Goal: Find specific page/section: Find specific page/section

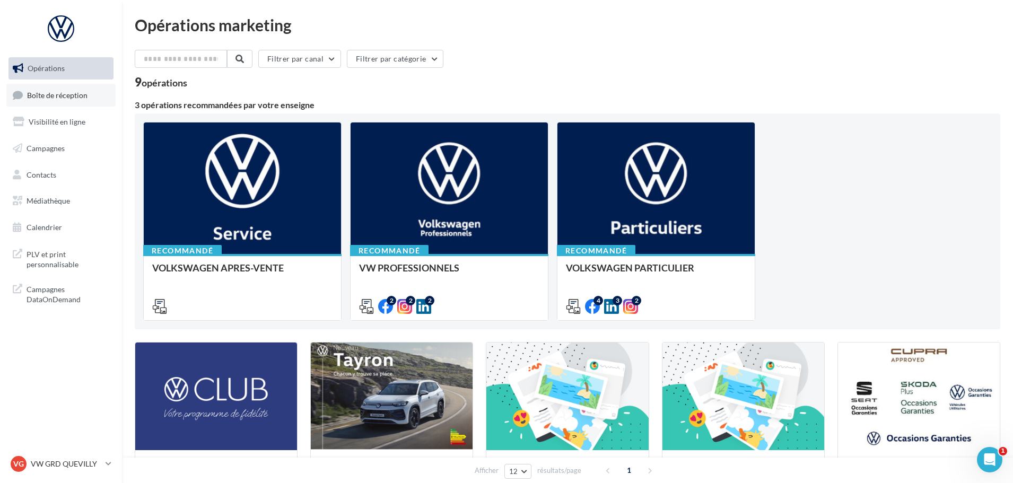
click at [40, 96] on span "Boîte de réception" at bounding box center [57, 94] width 60 height 9
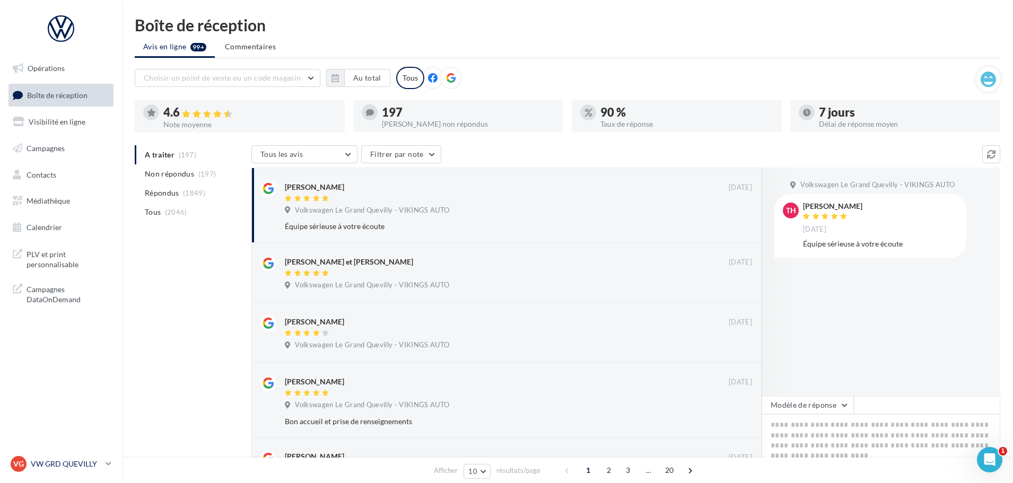
click at [63, 467] on p "VW GRD QUEVILLY" at bounding box center [66, 464] width 71 height 11
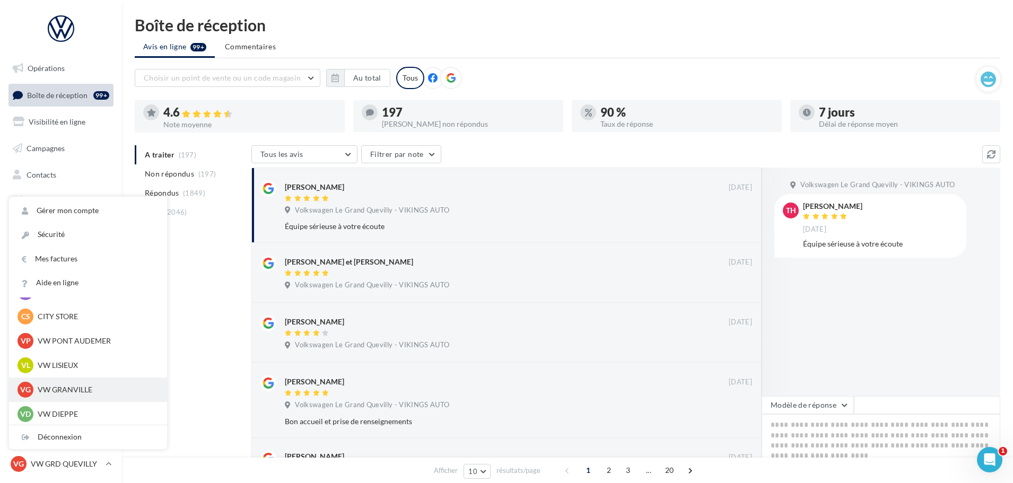
scroll to position [212, 0]
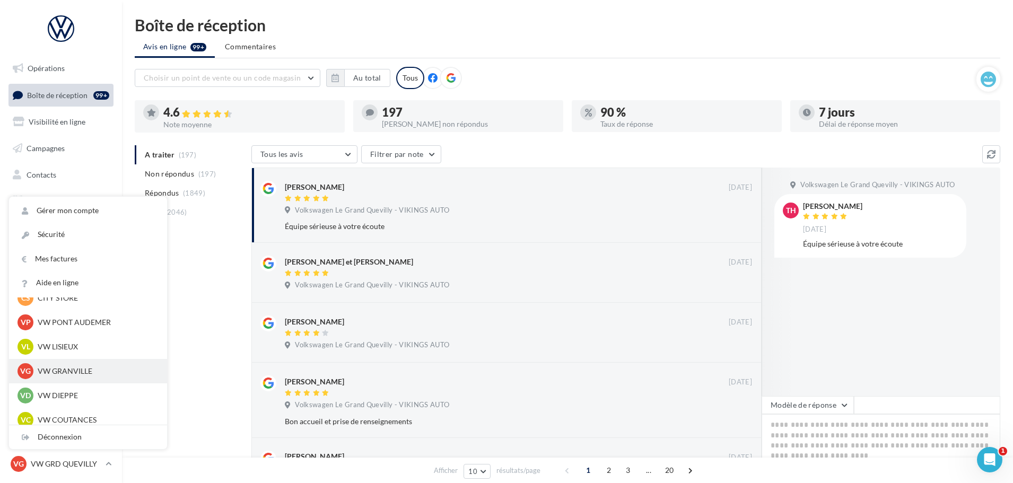
click at [59, 369] on p "VW GRANVILLE" at bounding box center [96, 371] width 117 height 11
